Goal: Information Seeking & Learning: Learn about a topic

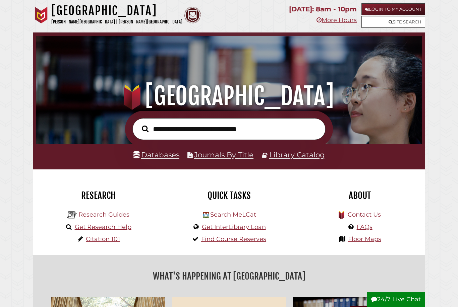
scroll to position [127, 382]
click at [184, 129] on input "text" at bounding box center [228, 129] width 193 height 22
click at [154, 159] on link "Databases" at bounding box center [156, 155] width 46 height 9
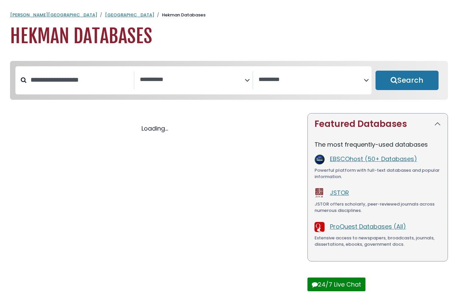
select select "Database Subject Filter"
select select "Database Vendors Filter"
select select "Database Subject Filter"
select select "Database Vendors Filter"
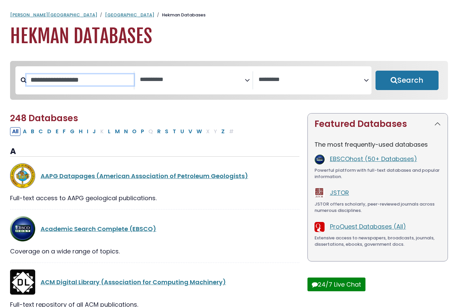
click at [91, 80] on input "Search database by title or keyword" at bounding box center [79, 79] width 107 height 11
type input "**********"
click at [407, 81] on button "Search" at bounding box center [406, 80] width 63 height 19
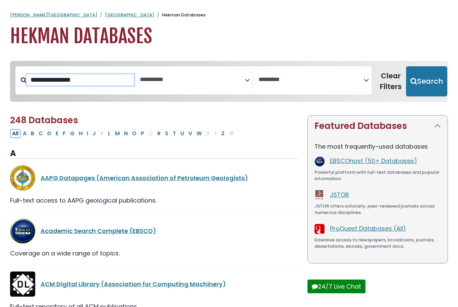
select select "Database Subject Filter"
select select "Database Vendors Filter"
